Goal: Find specific page/section: Find specific page/section

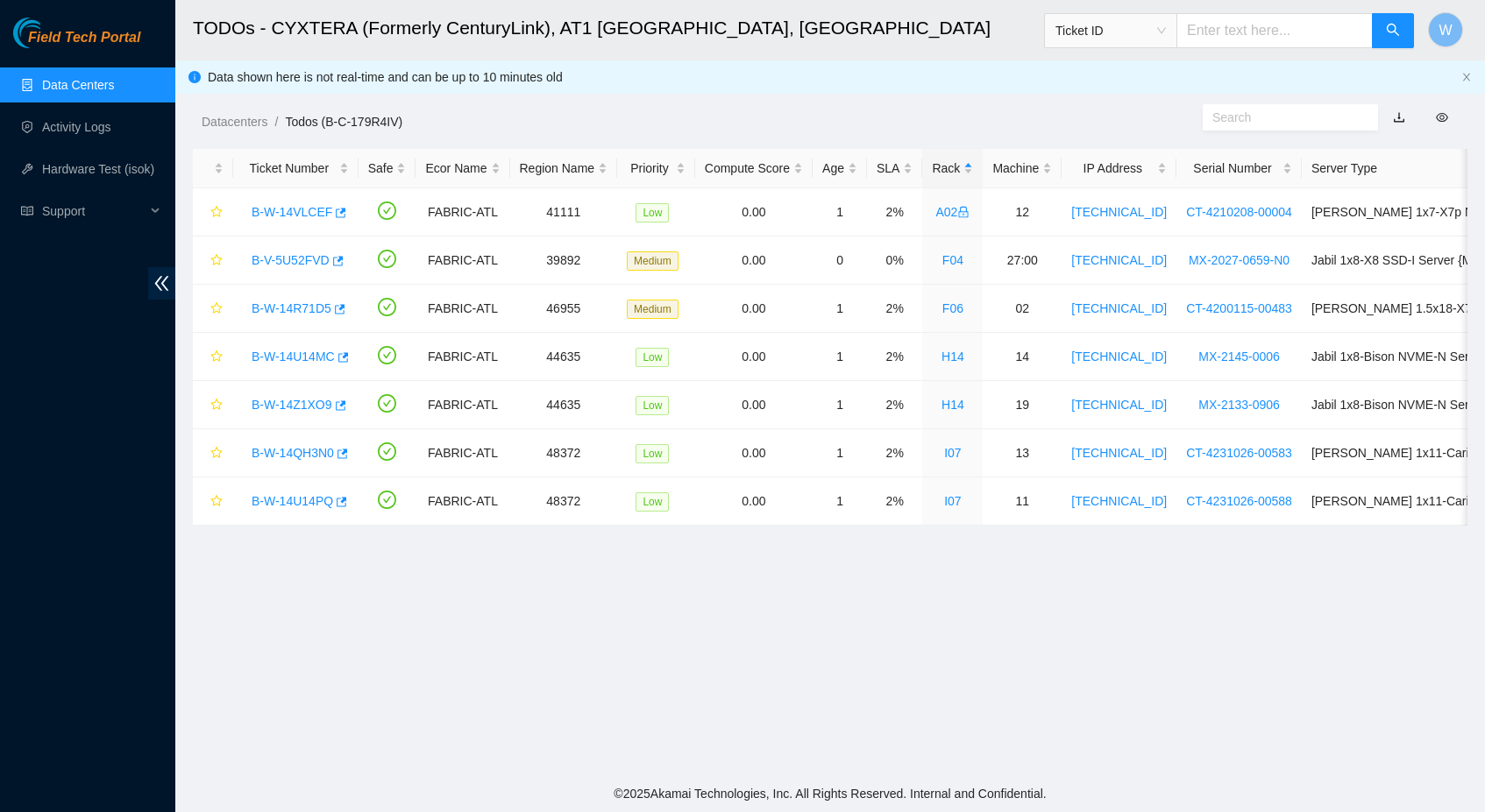
scroll to position [162, 0]
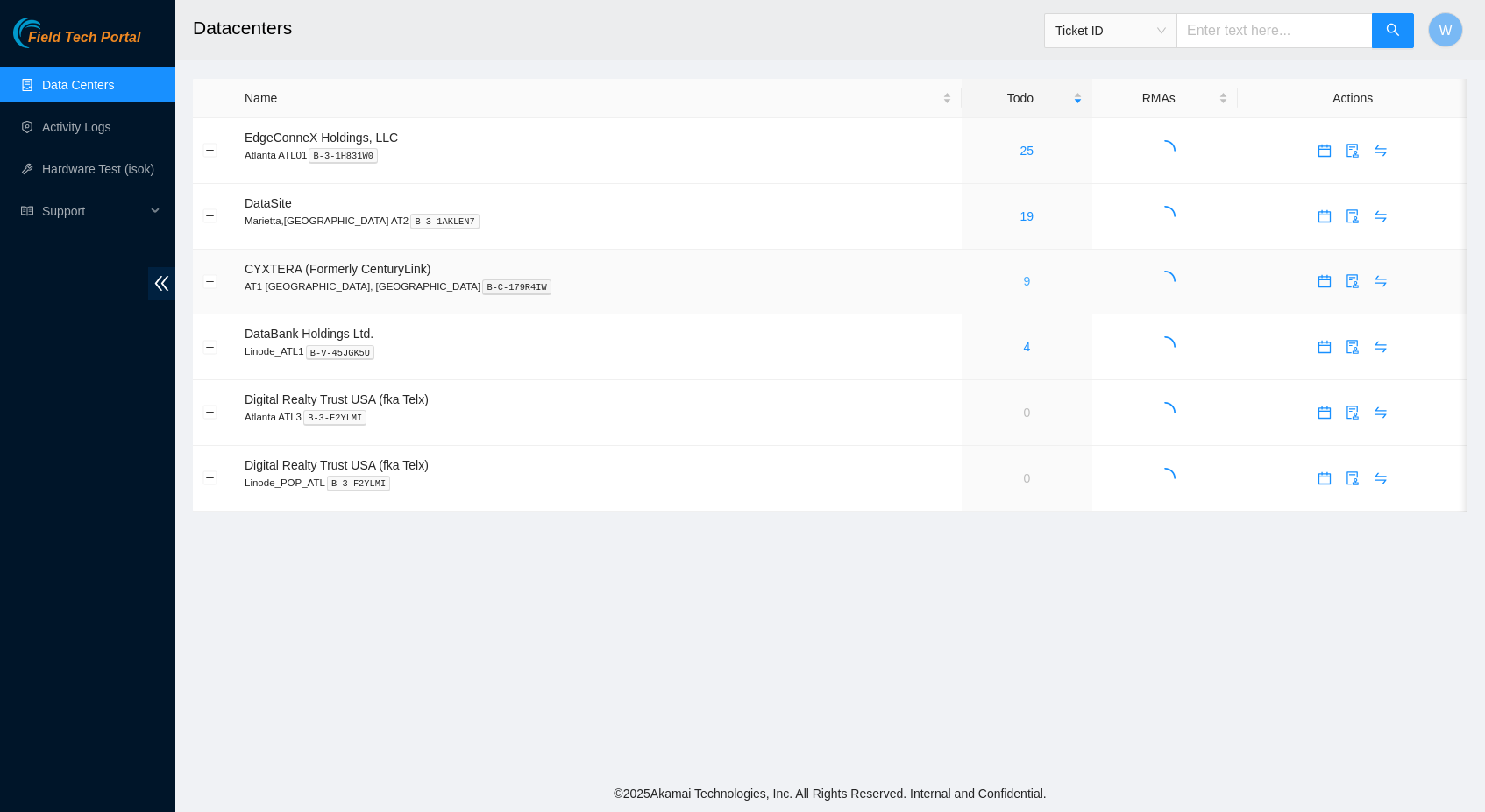
click at [1023, 275] on link "9" at bounding box center [1027, 281] width 7 height 14
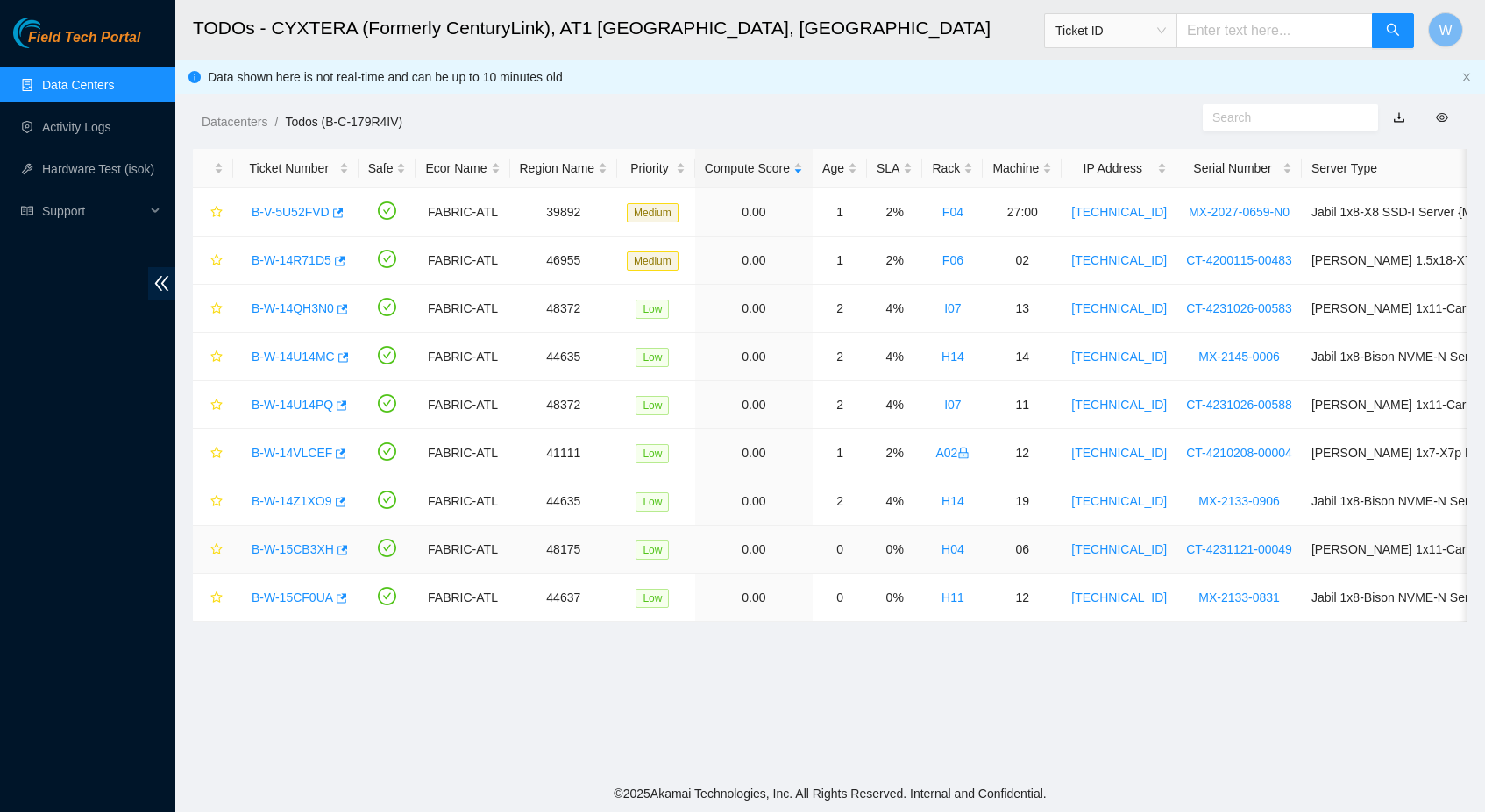
click at [334, 551] on link "B-W-15CB3XH" at bounding box center [293, 550] width 83 height 14
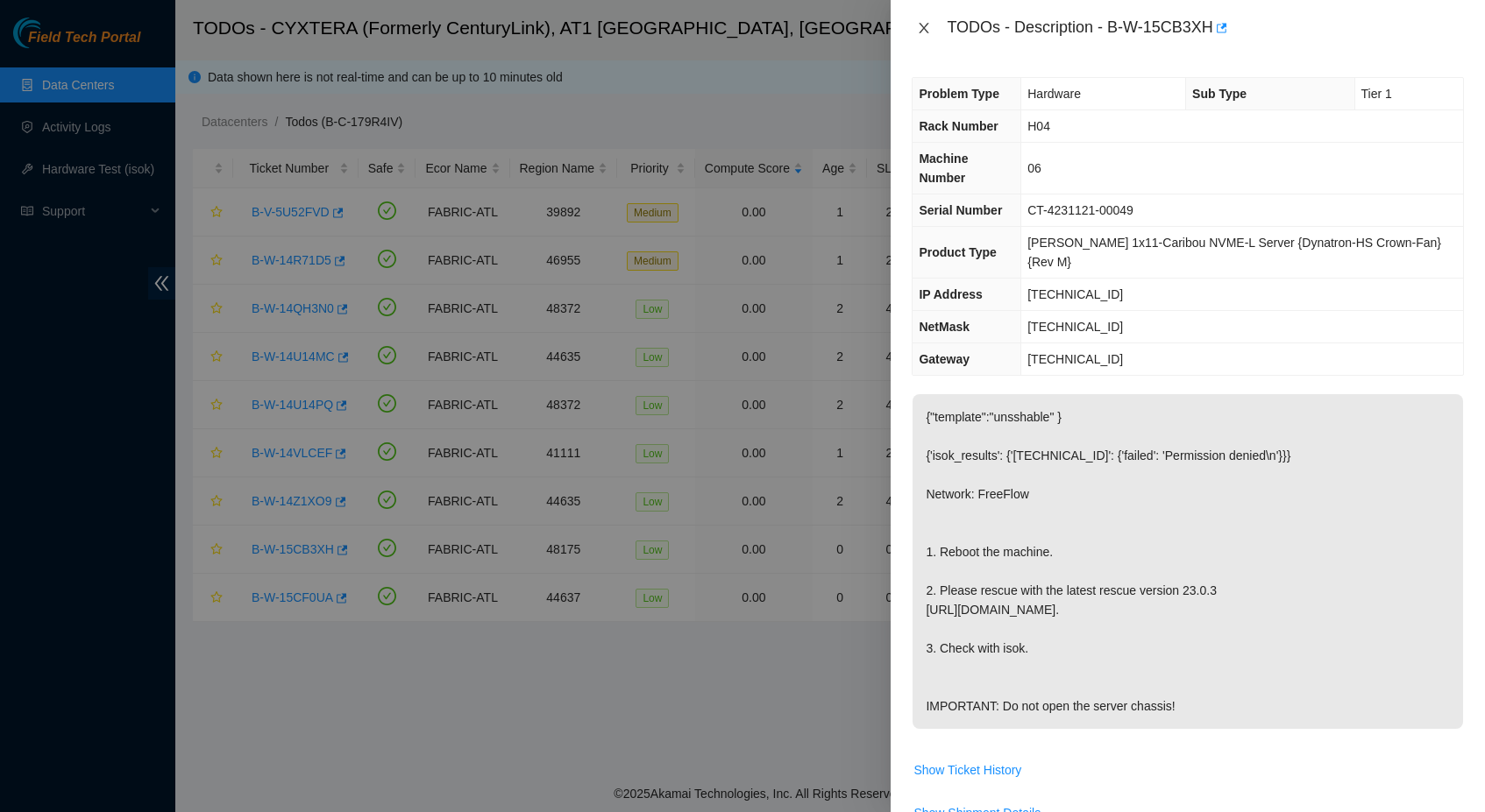
click at [923, 25] on icon "close" at bounding box center [924, 28] width 10 height 11
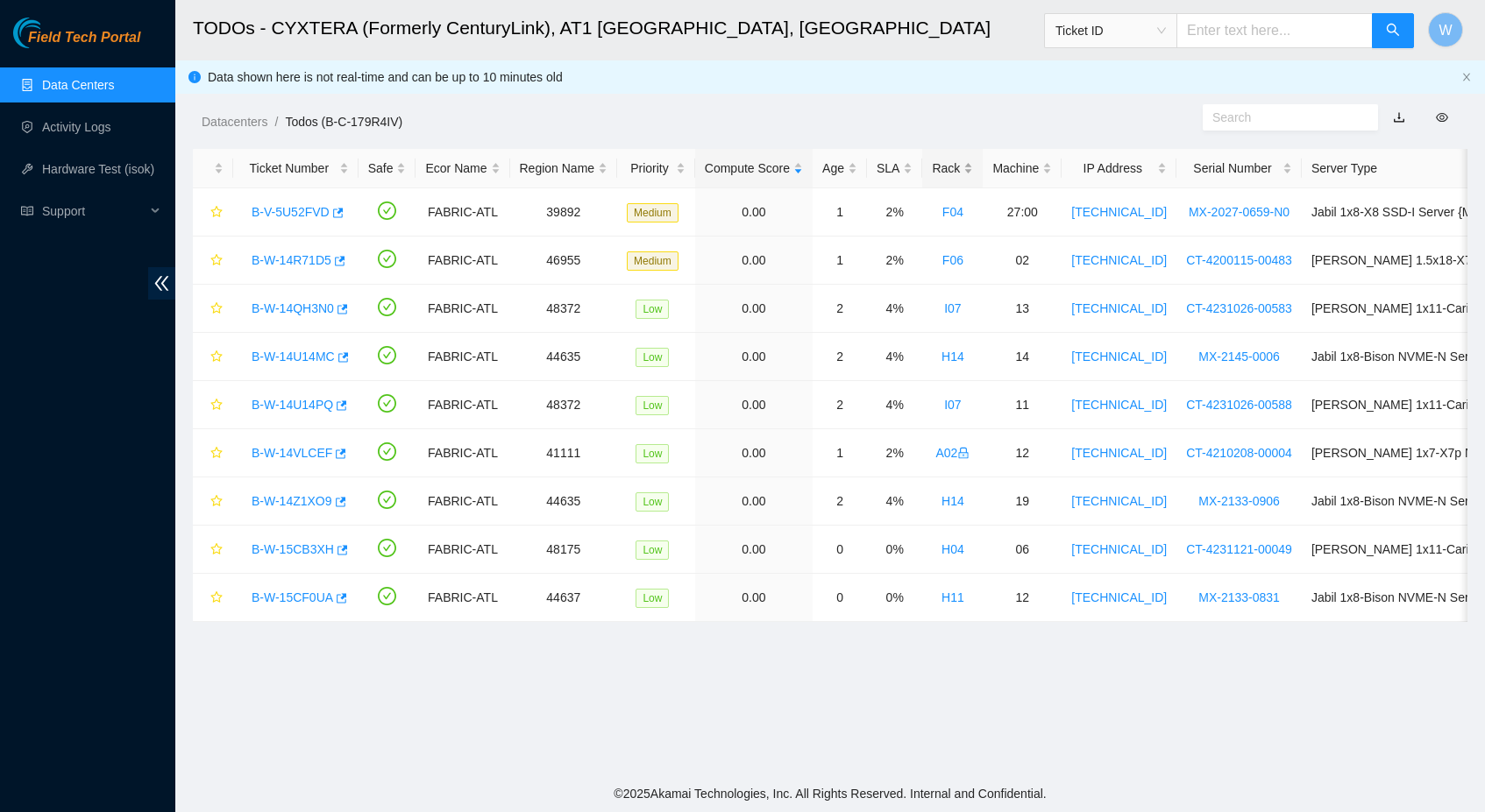
click at [968, 172] on div "Rack" at bounding box center [952, 168] width 41 height 19
